Goal: Task Accomplishment & Management: Complete application form

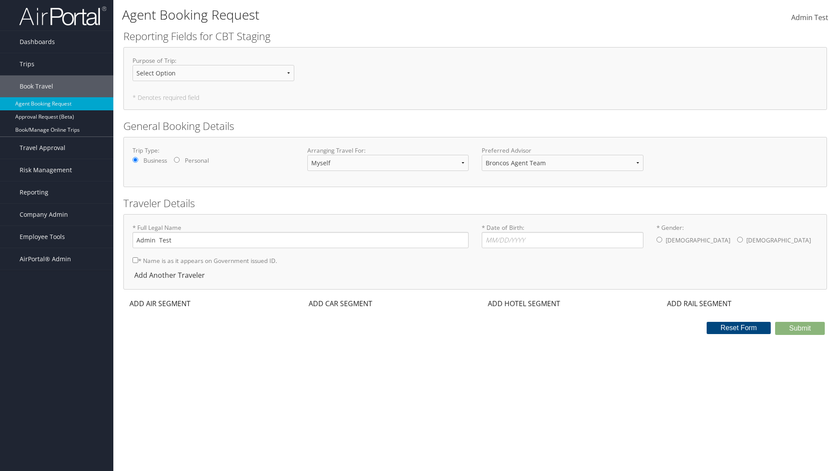
select select "[PERSON_NAME][EMAIL_ADDRESS][PERSON_NAME][DOMAIN_NAME]"
click at [563, 240] on input "* Date of Birth: Invalid Date" at bounding box center [563, 240] width 162 height 16
type input "[DATE]"
click at [660, 239] on input "* Gender: [DEMOGRAPHIC_DATA] [DEMOGRAPHIC_DATA]" at bounding box center [660, 240] width 6 height 6
radio input "true"
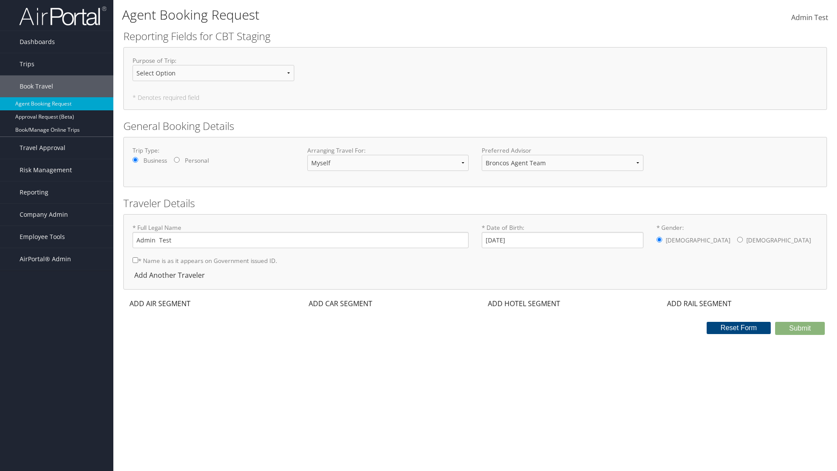
click at [135, 260] on input "* Name is as it appears on Government issued ID." at bounding box center [136, 260] width 6 height 6
checkbox input "true"
click at [160, 304] on div "ADD AIR SEGMENT" at bounding box center [159, 303] width 72 height 10
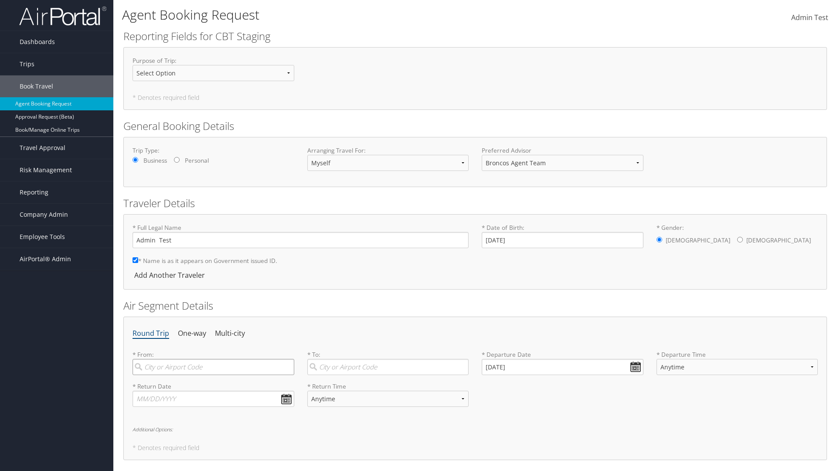
click at [213, 367] on input "search" at bounding box center [214, 367] width 162 height 16
click at [214, 375] on input "[GEOGRAPHIC_DATA]" at bounding box center [214, 367] width 162 height 16
type input "[GEOGRAPHIC_DATA] ([GEOGRAPHIC_DATA] [GEOGRAPHIC_DATA])"
click at [388, 367] on input "search" at bounding box center [389, 367] width 162 height 16
type input "[GEOGRAPHIC_DATA]"
